Goal: Transaction & Acquisition: Purchase product/service

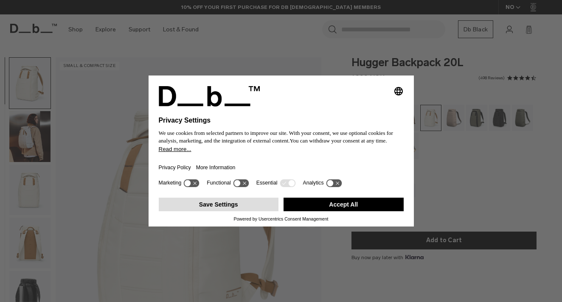
click at [233, 208] on button "Save Settings" at bounding box center [219, 205] width 120 height 14
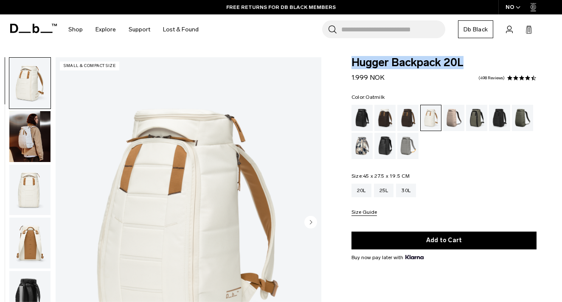
drag, startPoint x: 351, startPoint y: 62, endPoint x: 464, endPoint y: 59, distance: 112.9
click at [464, 59] on span "Hugger Backpack 20L" at bounding box center [443, 62] width 185 height 11
copy span "Hugger Backpack 20L"
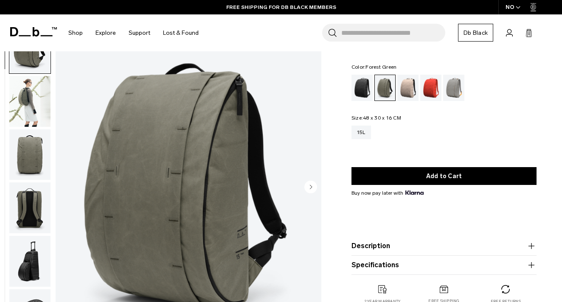
scroll to position [34, 0]
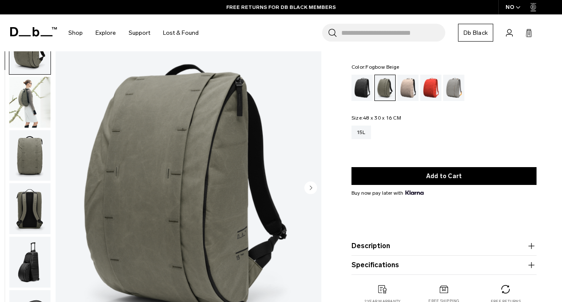
click at [410, 89] on div "Fogbow Beige" at bounding box center [408, 88] width 22 height 26
